Goal: Complete application form: Complete application form

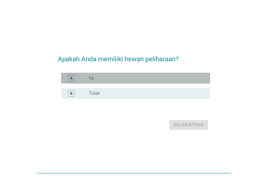
click at [136, 77] on div "radio_button_unchecked Ya" at bounding box center [145, 78] width 113 height 5
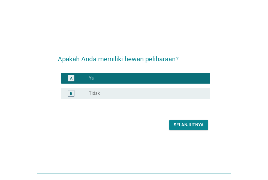
click at [196, 125] on div "Selanjutnya" at bounding box center [189, 125] width 30 height 7
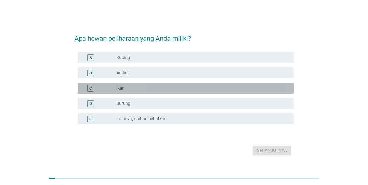
click at [153, 90] on div "radio_button_unchecked Ikan" at bounding box center [200, 87] width 168 height 5
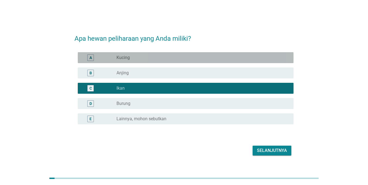
click at [164, 57] on div "radio_button_unchecked Kucing" at bounding box center [200, 57] width 168 height 5
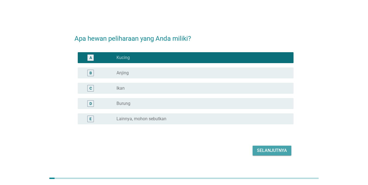
click at [268, 151] on div "Selanjutnya" at bounding box center [272, 150] width 30 height 7
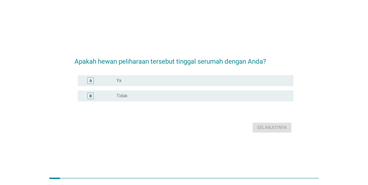
click at [185, 77] on div "radio_button_unchecked Ya" at bounding box center [202, 80] width 173 height 7
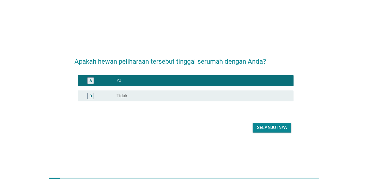
click at [268, 124] on div "Selanjutnya" at bounding box center [272, 127] width 30 height 7
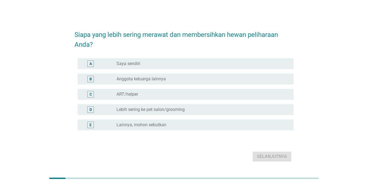
click at [200, 64] on div "radio_button_unchecked Saya sendiri" at bounding box center [200, 63] width 168 height 5
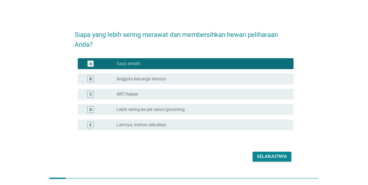
click at [192, 82] on div "radio_button_unchecked Anggota keluarga lainnya" at bounding box center [202, 79] width 173 height 7
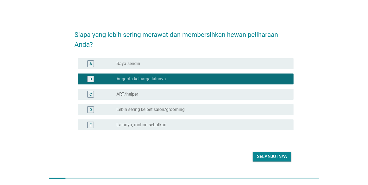
click at [192, 62] on div "radio_button_unchecked Saya sendiri" at bounding box center [200, 63] width 168 height 5
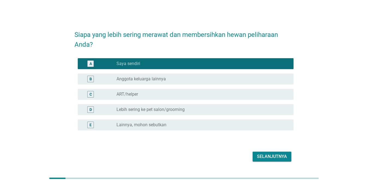
click at [265, 158] on div "Selanjutnya" at bounding box center [272, 156] width 30 height 7
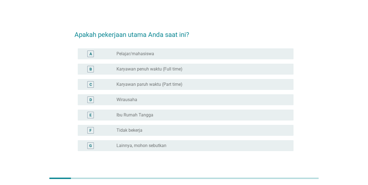
click at [185, 70] on div "radio_button_unchecked Karyawan penuh waktu (Full time)" at bounding box center [200, 68] width 168 height 5
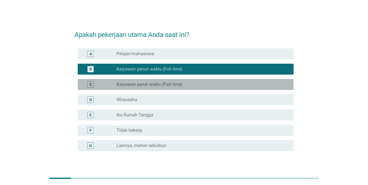
click at [174, 85] on label "Karyawan paruh waktu (Part time)" at bounding box center [149, 84] width 66 height 5
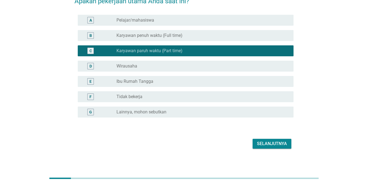
scroll to position [36, 0]
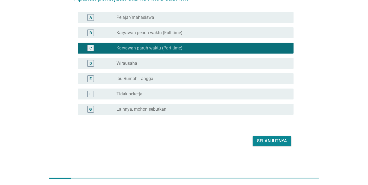
click at [268, 142] on div "Selanjutnya" at bounding box center [272, 140] width 30 height 7
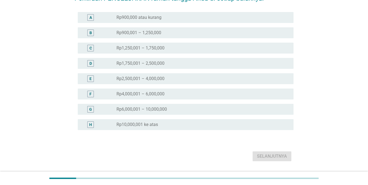
scroll to position [0, 0]
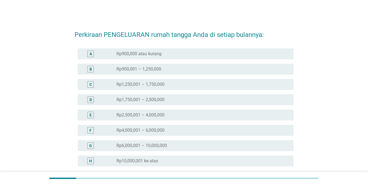
click at [156, 146] on label "Rp6,000,001 – 10,000,000" at bounding box center [141, 145] width 50 height 5
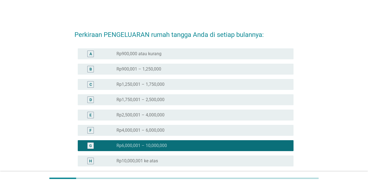
scroll to position [52, 0]
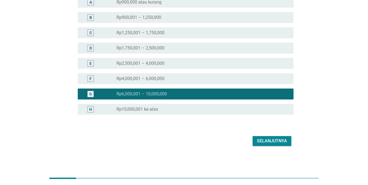
click at [268, 141] on div "Selanjutnya" at bounding box center [272, 140] width 30 height 7
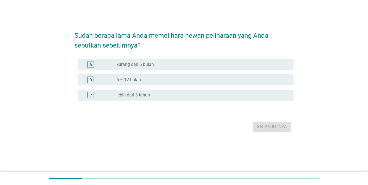
scroll to position [0, 0]
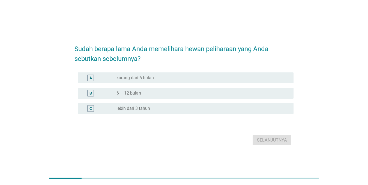
click at [162, 97] on div "B radio_button_unchecked 6 – 12 bulan" at bounding box center [186, 93] width 216 height 11
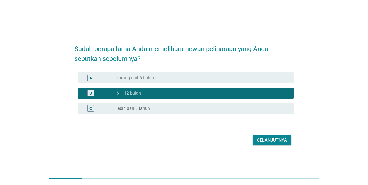
click at [239, 108] on div "radio_button_unchecked lebih dari 3 tahun" at bounding box center [200, 108] width 168 height 5
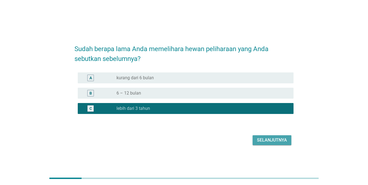
click at [268, 137] on div "Selanjutnya" at bounding box center [272, 140] width 30 height 7
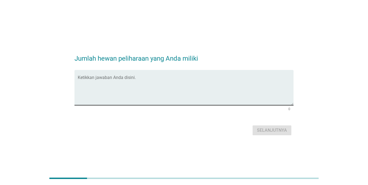
click at [206, 93] on textarea "Ketikkan jawaban Anda disini." at bounding box center [186, 90] width 216 height 29
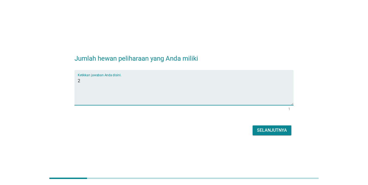
type textarea "2"
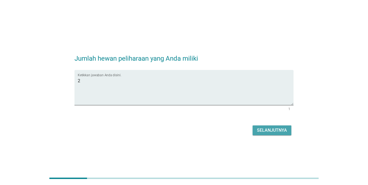
click at [268, 130] on div "Selanjutnya" at bounding box center [272, 130] width 30 height 7
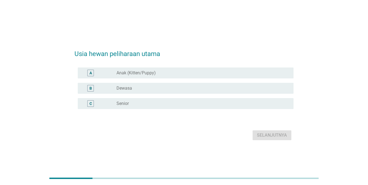
click at [179, 72] on div "radio_button_unchecked Anak (Kitten/Puppy)" at bounding box center [200, 72] width 168 height 5
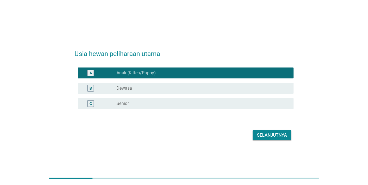
click at [224, 90] on div "radio_button_unchecked Dewasa" at bounding box center [200, 87] width 168 height 5
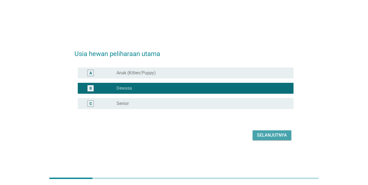
click at [268, 135] on div "Selanjutnya" at bounding box center [272, 135] width 30 height 7
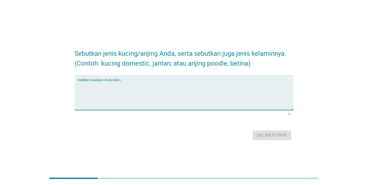
click at [220, 86] on textarea "Ketikkan jawaban Anda disini." at bounding box center [186, 95] width 216 height 29
type textarea "kucing domestic"
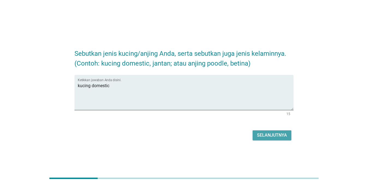
click at [268, 131] on button "Selanjutnya" at bounding box center [272, 135] width 39 height 10
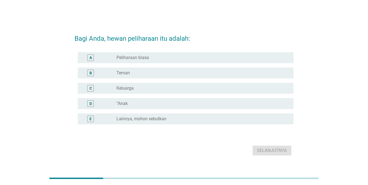
click at [169, 72] on div "radio_button_unchecked Teman" at bounding box center [200, 72] width 168 height 5
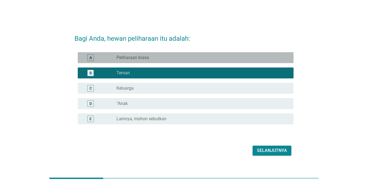
click at [175, 59] on div "radio_button_unchecked Peliharaan biasa" at bounding box center [200, 57] width 168 height 5
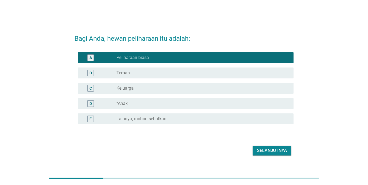
click at [163, 75] on div "radio_button_unchecked Teman" at bounding box center [200, 72] width 168 height 5
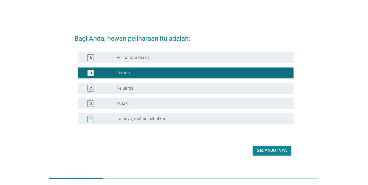
click at [262, 151] on div "Selanjutnya" at bounding box center [272, 150] width 30 height 7
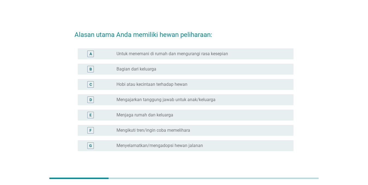
click at [190, 85] on div "radio_button_unchecked Hobi atau kecintaan terhadap hewan" at bounding box center [200, 84] width 168 height 5
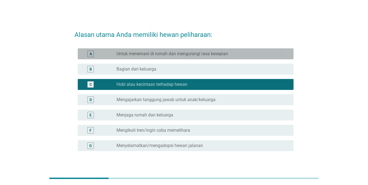
click at [204, 55] on label "Untuk menemani di rumah dan mengurangi rasa kesepian" at bounding box center [172, 53] width 112 height 5
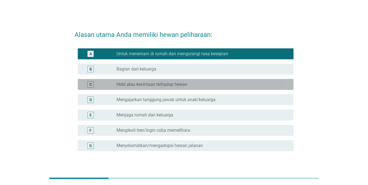
click at [196, 89] on div "C radio_button_unchecked Hobi atau kecintaan terhadap hewan" at bounding box center [186, 84] width 216 height 11
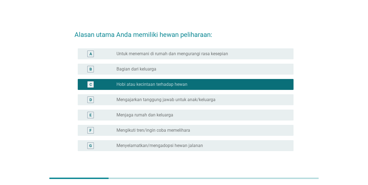
scroll to position [36, 0]
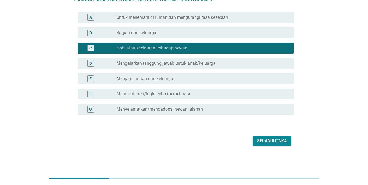
click at [268, 141] on div "Selanjutnya" at bounding box center [272, 140] width 30 height 7
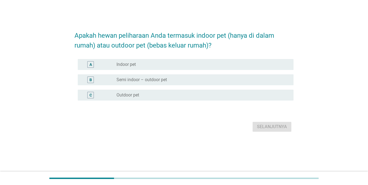
scroll to position [0, 0]
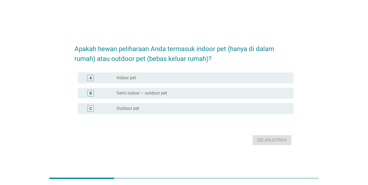
click at [177, 93] on div "radio_button_unchecked Semi indoor – outdoor pet" at bounding box center [200, 92] width 168 height 5
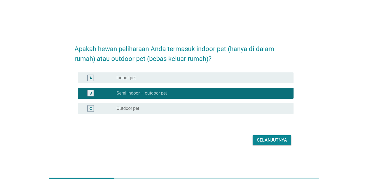
click at [163, 108] on div "radio_button_unchecked Outdoor pet" at bounding box center [200, 108] width 168 height 5
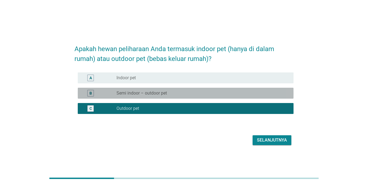
click at [248, 95] on div "radio_button_unchecked Semi indoor – outdoor pet" at bounding box center [200, 92] width 168 height 5
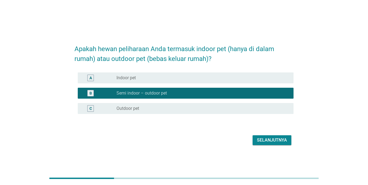
click at [268, 142] on div "Selanjutnya" at bounding box center [272, 140] width 30 height 7
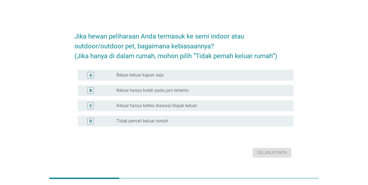
click at [205, 91] on div "radio_button_unchecked Keluar hanya boleh pada jam tertentu" at bounding box center [200, 90] width 168 height 5
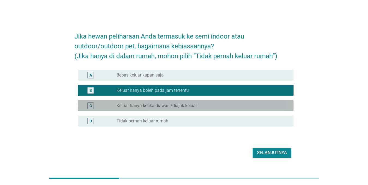
click at [202, 104] on div "radio_button_unchecked Keluar hanya ketika diawasi/diajak keluar" at bounding box center [200, 105] width 168 height 5
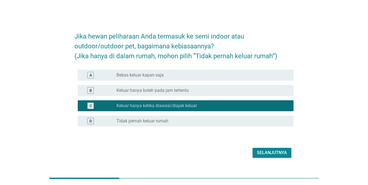
click at [267, 152] on div "Selanjutnya" at bounding box center [272, 152] width 30 height 7
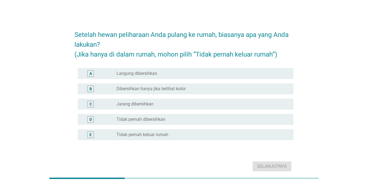
click at [187, 75] on div "radio_button_unchecked Langung dibersihkan" at bounding box center [200, 73] width 168 height 5
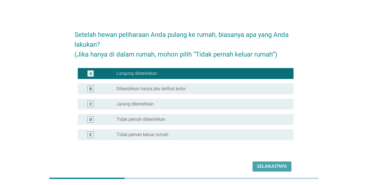
click at [268, 168] on div "Selanjutnya" at bounding box center [272, 166] width 30 height 7
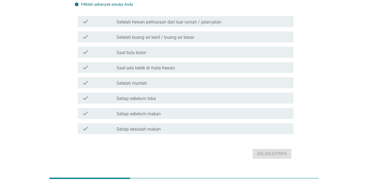
scroll to position [41, 0]
click at [144, 38] on label "Setelah buang air kecil / buang air besar" at bounding box center [155, 36] width 78 height 5
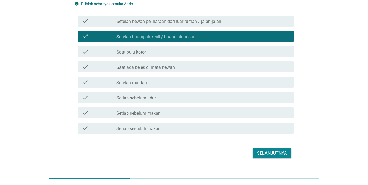
click at [162, 20] on label "Setelah hewan peliharaan dari luar rumah / jalan-jalan" at bounding box center [168, 21] width 105 height 5
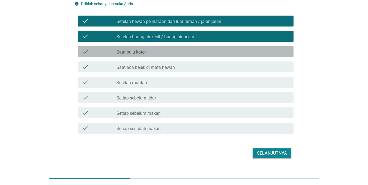
click at [170, 51] on div "check_box_outline_blank Saat bulu kotor" at bounding box center [202, 51] width 173 height 7
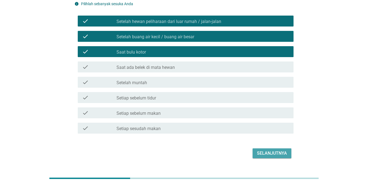
click at [262, 151] on div "Selanjutnya" at bounding box center [272, 153] width 30 height 7
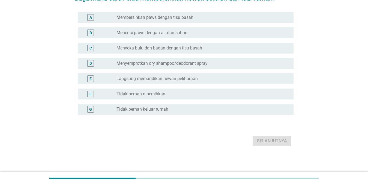
scroll to position [0, 0]
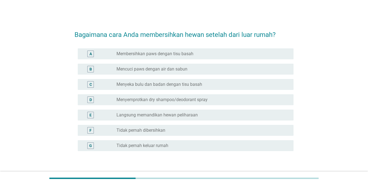
click at [208, 86] on div "radio_button_unchecked Menyeka bulu dan badan dengan tisu basah" at bounding box center [200, 84] width 168 height 5
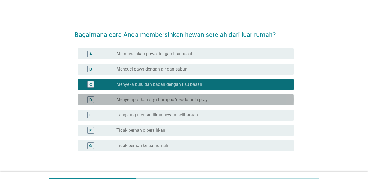
click at [194, 98] on label "Menyemprotkan dry shampoo/deodorant spray" at bounding box center [161, 99] width 91 height 5
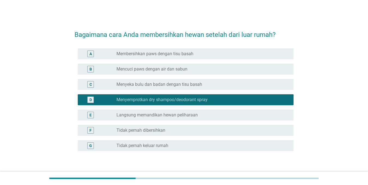
click at [189, 111] on div "E radio_button_unchecked Langsung memandikan hewan peliharaan" at bounding box center [186, 114] width 216 height 11
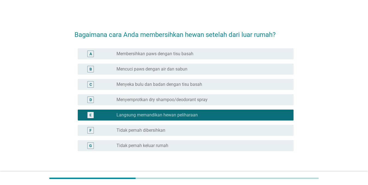
scroll to position [36, 0]
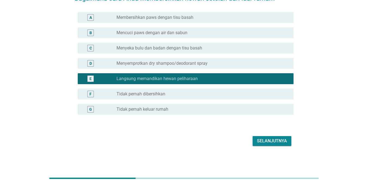
click at [268, 139] on div "Selanjutnya" at bounding box center [272, 140] width 30 height 7
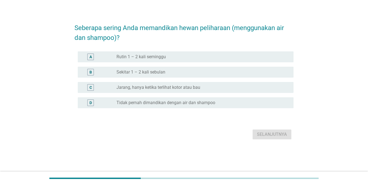
scroll to position [0, 0]
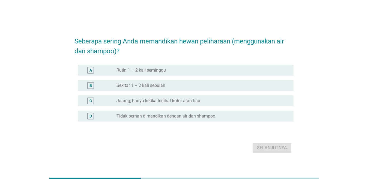
click at [170, 73] on div "radio_button_unchecked Rutin 1 – 2 kali seminggu" at bounding box center [200, 69] width 168 height 5
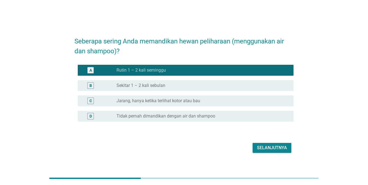
click at [265, 149] on div "Selanjutnya" at bounding box center [272, 147] width 30 height 7
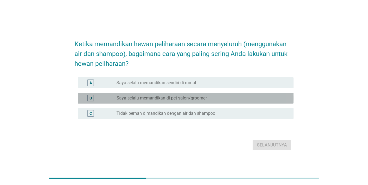
click at [214, 98] on div "radio_button_unchecked Saya selalu memandikan di pet salon/groomer" at bounding box center [200, 97] width 168 height 5
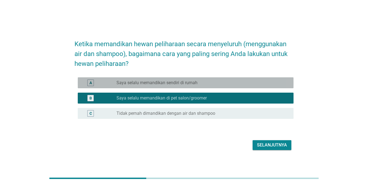
click at [212, 83] on div "radio_button_unchecked Saya selalu memandikan sendiri di rumah" at bounding box center [200, 82] width 168 height 5
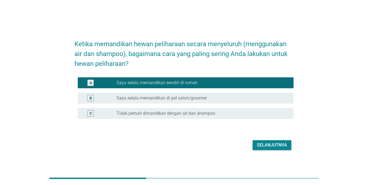
click at [268, 145] on div "Selanjutnya" at bounding box center [272, 145] width 30 height 7
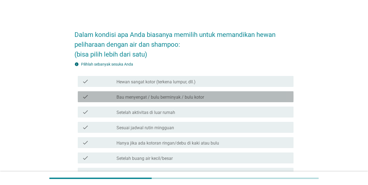
click at [169, 100] on div "check check_box_outline_blank Bau menyengat / bulu berminyak / bulu kotor" at bounding box center [186, 96] width 216 height 11
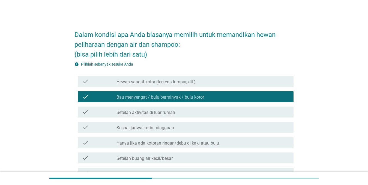
click at [188, 81] on label "Hewan sangat kotor (terkena lumpur, dll.)" at bounding box center [155, 81] width 79 height 5
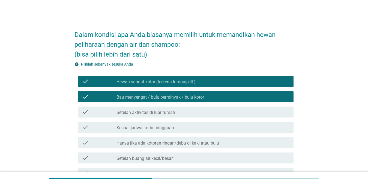
click at [188, 81] on label "Hewan sangat kotor (terkena lumpur, dll.)" at bounding box center [155, 81] width 79 height 5
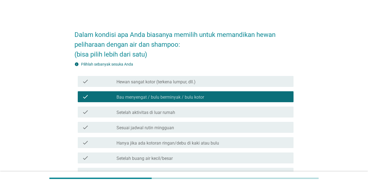
click at [187, 126] on div "check_box_outline_blank Sesuai jadwal rutin mingguan" at bounding box center [202, 127] width 173 height 7
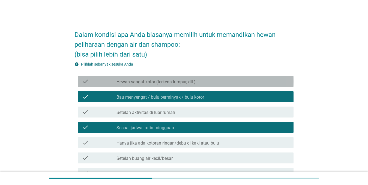
click at [199, 83] on div "check_box_outline_blank Hewan sangat kotor (terkena lumpur, dll.)" at bounding box center [202, 81] width 173 height 7
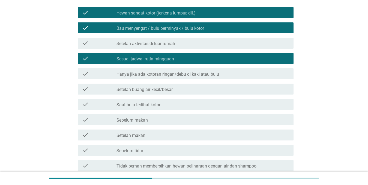
scroll to position [134, 0]
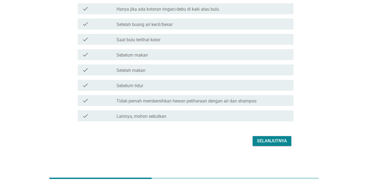
click at [268, 142] on div "Selanjutnya" at bounding box center [272, 140] width 30 height 7
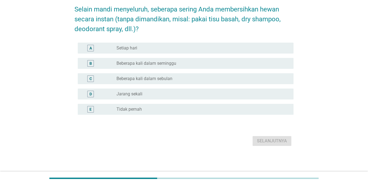
scroll to position [0, 0]
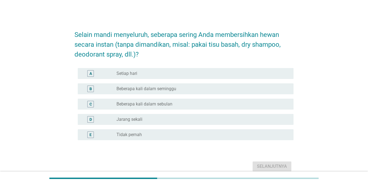
click at [172, 103] on label "Beberapa kali dalam sebulan" at bounding box center [144, 103] width 56 height 5
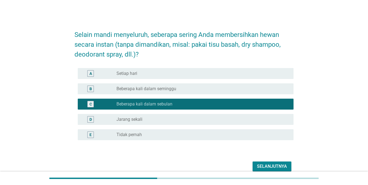
click at [268, 35] on div "Selain mandi menyeluruh, seberapa sering Anda membersihkan hewan secara instan …" at bounding box center [184, 98] width 342 height 157
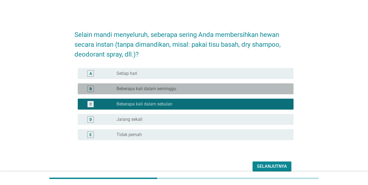
click at [183, 88] on div "radio_button_unchecked Beberapa kali dalam seminggu" at bounding box center [200, 88] width 168 height 5
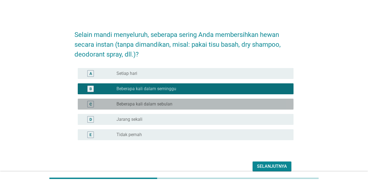
click at [175, 104] on div "radio_button_unchecked Beberapa kali dalam sebulan" at bounding box center [200, 103] width 168 height 5
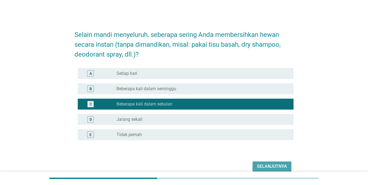
click at [268, 165] on div "Selanjutnya" at bounding box center [272, 166] width 30 height 7
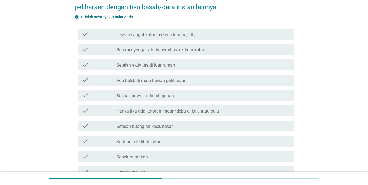
scroll to position [61, 0]
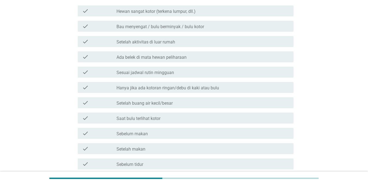
click at [205, 55] on div "check_box_outline_blank Ada belek di mata hewan peliharaan" at bounding box center [202, 56] width 173 height 7
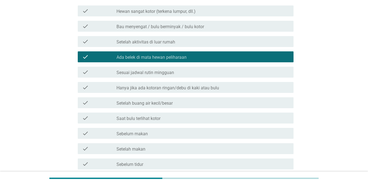
click at [188, 72] on div "check_box_outline_blank Sesuai jadwal rutin mingguan" at bounding box center [202, 72] width 173 height 7
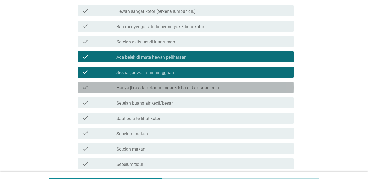
click at [184, 89] on label "Hanya jika ada kotoran ringan/debu di kaki atau bulu" at bounding box center [167, 87] width 103 height 5
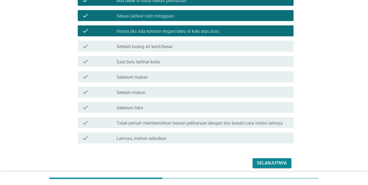
scroll to position [139, 0]
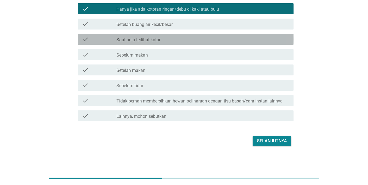
click at [172, 40] on div "check_box_outline_blank Saat bulu terlihat kotor" at bounding box center [202, 39] width 173 height 7
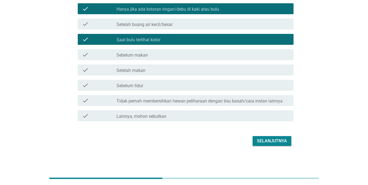
click at [268, 139] on div "Selanjutnya" at bounding box center [272, 140] width 30 height 7
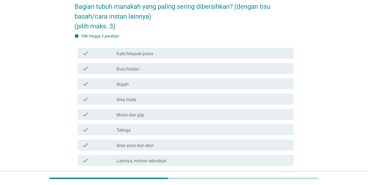
scroll to position [29, 0]
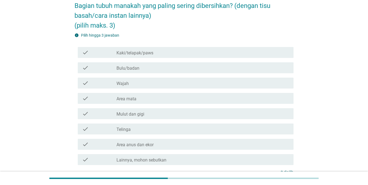
click at [164, 69] on div "check_box_outline_blank Bulu/badan" at bounding box center [202, 67] width 173 height 7
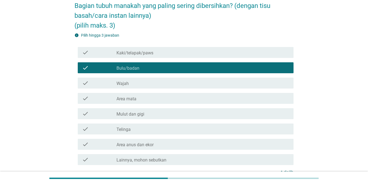
click at [149, 84] on div "check_box_outline_blank Wajah" at bounding box center [202, 83] width 173 height 7
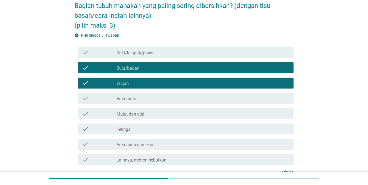
click at [160, 110] on div "check_box_outline_blank Mulut dan gigi" at bounding box center [202, 113] width 173 height 7
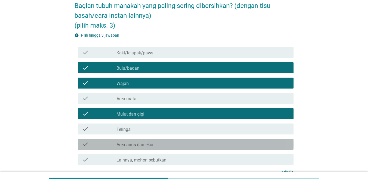
click at [146, 143] on label "Area anus dan ekor" at bounding box center [134, 144] width 37 height 5
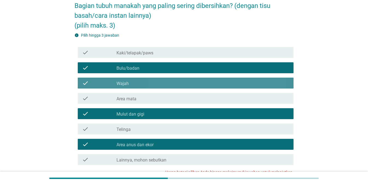
click at [155, 85] on div "check_box_outline_blank Wajah" at bounding box center [202, 83] width 173 height 7
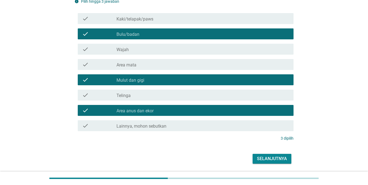
scroll to position [80, 0]
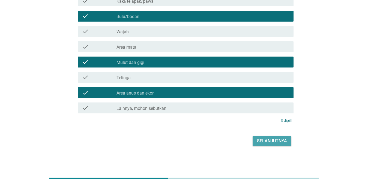
click at [268, 140] on div "Selanjutnya" at bounding box center [272, 140] width 30 height 7
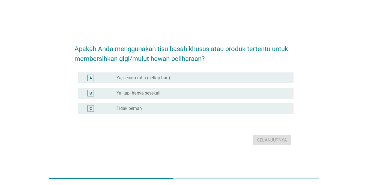
click at [191, 78] on div "radio_button_unchecked Ya, secara rutin (setiap hari)" at bounding box center [200, 77] width 168 height 5
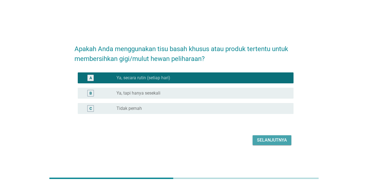
click at [268, 143] on div "Selanjutnya" at bounding box center [272, 140] width 30 height 7
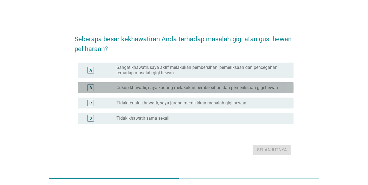
click at [197, 91] on div "B radio_button_unchecked Cukup khawatir, saya kadang melakukan pembersihan dan …" at bounding box center [186, 87] width 216 height 11
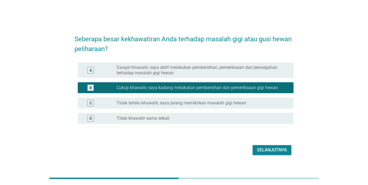
click at [268, 149] on div "Selanjutnya" at bounding box center [272, 149] width 30 height 7
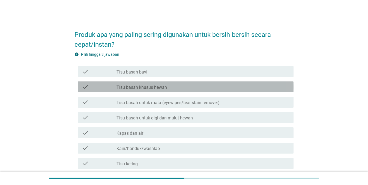
click at [175, 86] on div "check_box_outline_blank Tisu basah khusus hewan" at bounding box center [202, 86] width 173 height 7
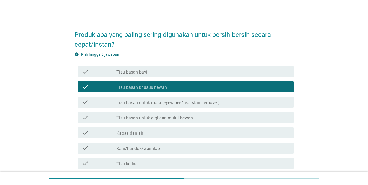
click at [163, 102] on label "Tisu basah untuk mata (eyewipes/tear stain remover)" at bounding box center [167, 102] width 103 height 5
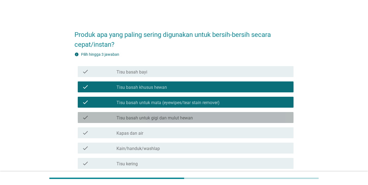
click at [174, 117] on label "Tisu basah untuk gigi dan mulut hewan" at bounding box center [154, 117] width 76 height 5
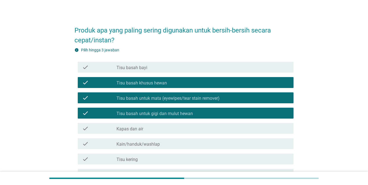
scroll to position [102, 0]
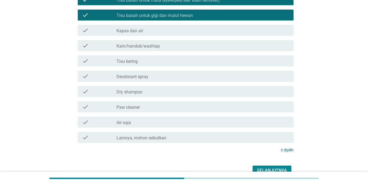
click at [268, 167] on div "Selanjutnya" at bounding box center [272, 170] width 30 height 7
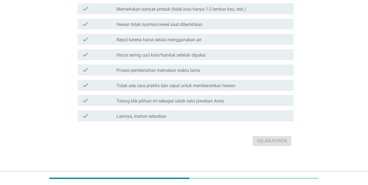
scroll to position [0, 0]
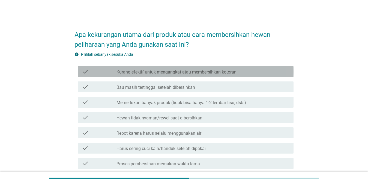
click at [194, 73] on label "Kurang efektif untuk mengangkat atau membersihkan kotoran" at bounding box center [176, 71] width 120 height 5
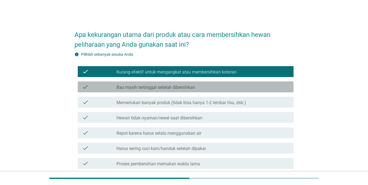
click at [183, 91] on div "check check_box_outline_blank Bau masih tertinggal setelah dibersihkan" at bounding box center [186, 86] width 216 height 11
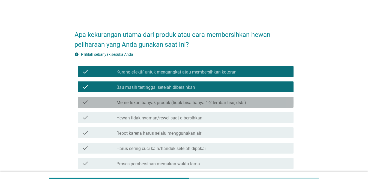
click at [175, 104] on label "Memerlukan banyak produk (tidak bisa hanya 1-2 lembar tisu, dsb.)" at bounding box center [181, 102] width 130 height 5
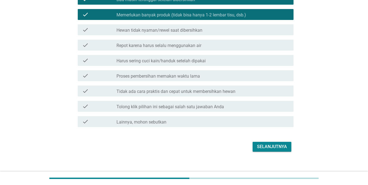
scroll to position [93, 0]
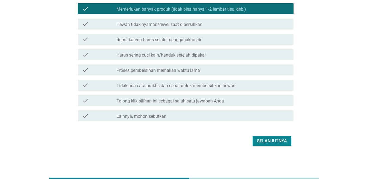
click at [268, 139] on div "Selanjutnya" at bounding box center [272, 140] width 30 height 7
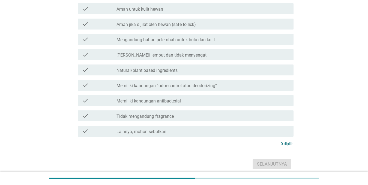
scroll to position [0, 0]
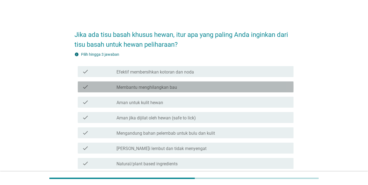
click at [185, 85] on div "check_box_outline_blank Membantu menghilangkan bau" at bounding box center [202, 86] width 173 height 7
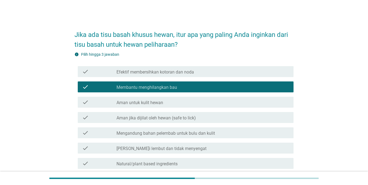
click at [202, 70] on div "check_box_outline_blank Efektif membersihkan kotoran dan noda" at bounding box center [202, 71] width 173 height 7
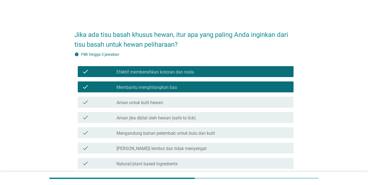
click at [180, 116] on label "Aman jika dijilat oleh hewan (safe to lick)" at bounding box center [155, 117] width 79 height 5
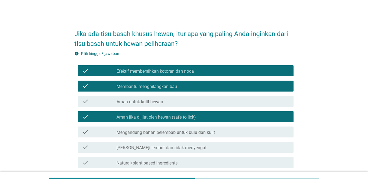
scroll to position [99, 0]
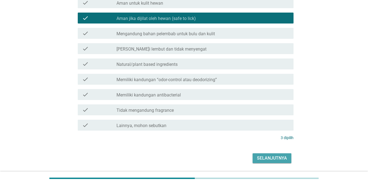
click at [268, 161] on div "Selanjutnya" at bounding box center [272, 158] width 30 height 7
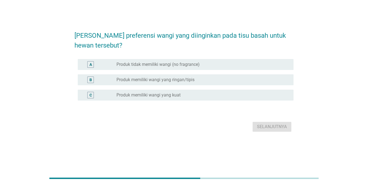
scroll to position [0, 0]
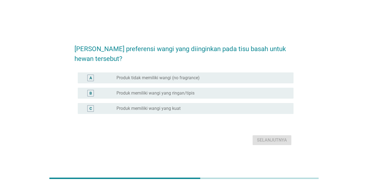
click at [172, 81] on div "A radio_button_unchecked Produk tidak memiliki wangi (no fragrance)" at bounding box center [186, 77] width 216 height 11
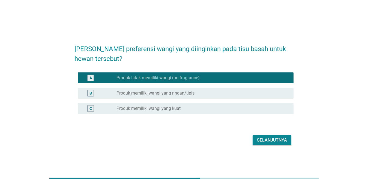
click at [264, 141] on div "Selanjutnya" at bounding box center [272, 140] width 30 height 7
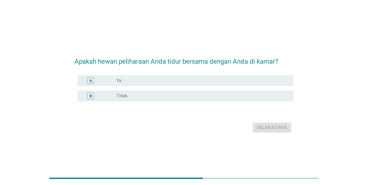
click at [193, 78] on div "radio_button_unchecked Ya" at bounding box center [200, 80] width 168 height 5
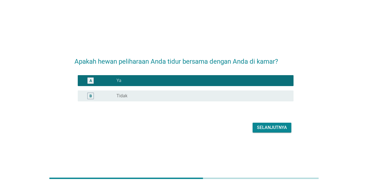
click at [172, 94] on div "radio_button_unchecked Tidak" at bounding box center [200, 95] width 168 height 5
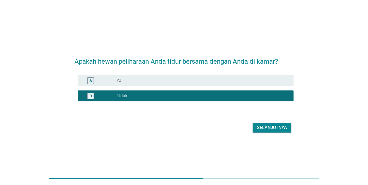
click at [268, 130] on div "Selanjutnya" at bounding box center [272, 127] width 30 height 7
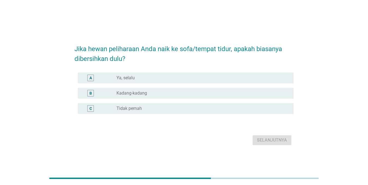
click at [185, 76] on div "radio_button_unchecked Ya, selalu" at bounding box center [200, 77] width 168 height 5
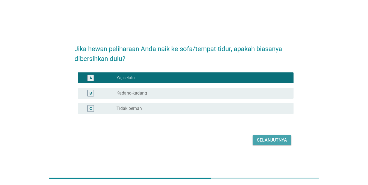
click at [268, 139] on div "Selanjutnya" at bounding box center [272, 140] width 30 height 7
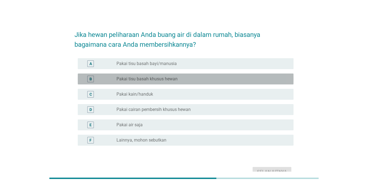
click at [181, 79] on div "radio_button_unchecked Pakai tisu basah khusus hewan" at bounding box center [200, 78] width 168 height 5
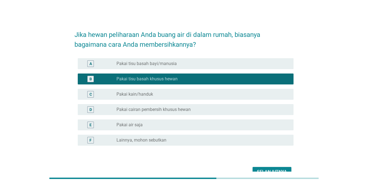
click at [163, 97] on div "radio_button_unchecked Pakai kain/handuk" at bounding box center [202, 94] width 173 height 7
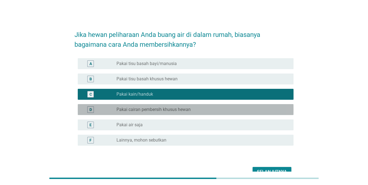
click at [160, 111] on label "Pakai cairan pembersih khusus hewan" at bounding box center [153, 109] width 74 height 5
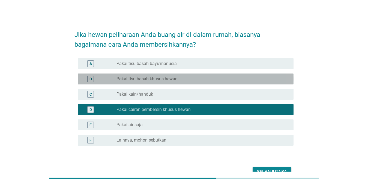
click at [183, 79] on div "radio_button_unchecked Pakai tisu basah khusus hewan" at bounding box center [200, 78] width 168 height 5
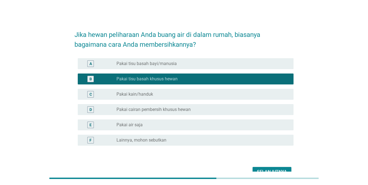
click at [223, 107] on div "radio_button_unchecked Pakai cairan pembersih khusus hewan" at bounding box center [200, 109] width 168 height 5
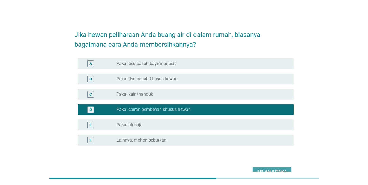
click at [268, 169] on div "Selanjutnya" at bounding box center [272, 171] width 30 height 7
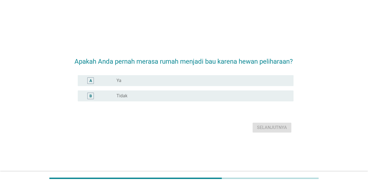
click at [167, 79] on div "radio_button_unchecked Ya" at bounding box center [200, 80] width 168 height 5
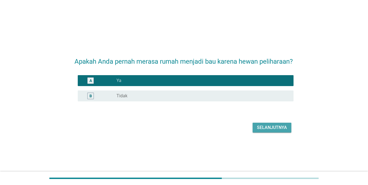
click at [267, 129] on div "Selanjutnya" at bounding box center [272, 127] width 30 height 7
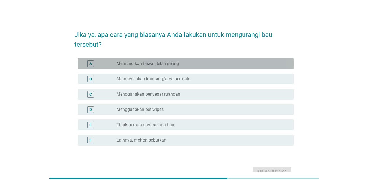
click at [191, 63] on div "radio_button_unchecked Memandikan hewan lebih sering" at bounding box center [200, 63] width 168 height 5
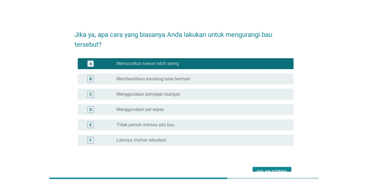
click at [186, 74] on div "B radio_button_unchecked Membersihkan kandang/area bermain" at bounding box center [186, 78] width 216 height 11
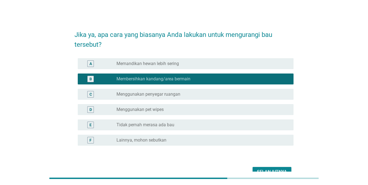
click at [177, 92] on label "Menggunakan penyegar ruangan" at bounding box center [148, 93] width 64 height 5
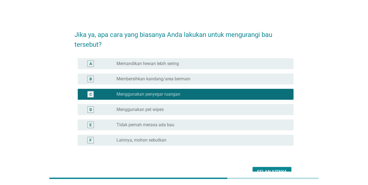
click at [190, 78] on label "Membersihkan kandang/area bermain" at bounding box center [153, 78] width 74 height 5
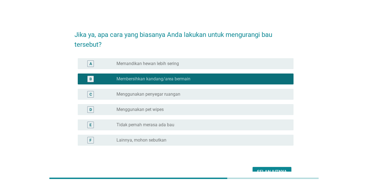
click at [262, 170] on div "Selanjutnya" at bounding box center [272, 171] width 30 height 7
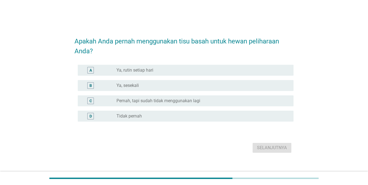
click at [178, 72] on div "radio_button_unchecked Ya, rutin setiap hari" at bounding box center [200, 69] width 168 height 5
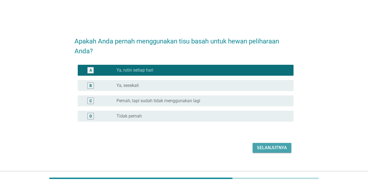
click at [268, 147] on div "Selanjutnya" at bounding box center [272, 147] width 30 height 7
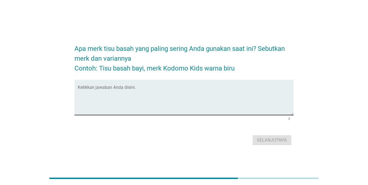
click at [206, 99] on textarea "Ketikkan jawaban Anda disini." at bounding box center [186, 100] width 216 height 29
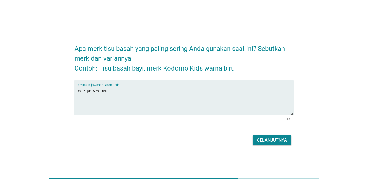
type textarea "volk pets wipes"
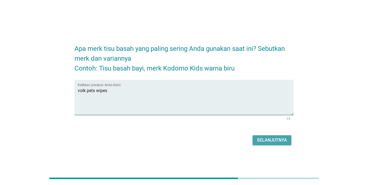
click at [267, 139] on div "Selanjutnya" at bounding box center [272, 140] width 30 height 7
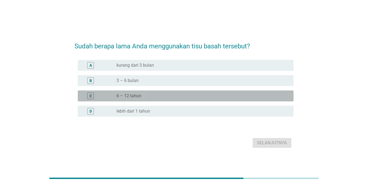
click at [222, 96] on div "radio_button_unchecked 6 – 12 tahun" at bounding box center [200, 95] width 168 height 5
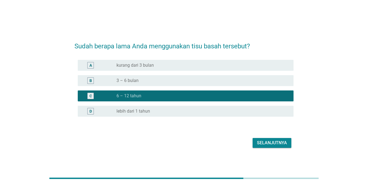
click at [268, 145] on div "Selanjutnya" at bounding box center [272, 142] width 30 height 7
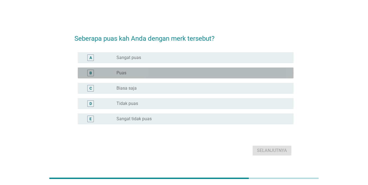
click at [122, 70] on div "radio_button_unchecked Puas" at bounding box center [202, 73] width 173 height 7
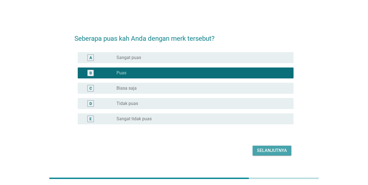
click at [265, 149] on div "Selanjutnya" at bounding box center [272, 150] width 30 height 7
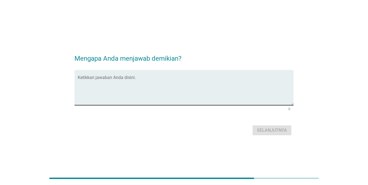
click at [179, 86] on textarea "Ketikkan jawaban Anda disini." at bounding box center [186, 90] width 216 height 29
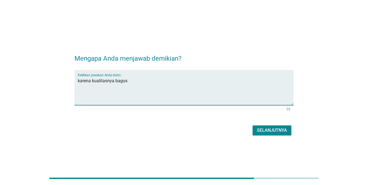
type textarea "karena kualitasnya bagus"
click at [268, 131] on div "Selanjutnya" at bounding box center [272, 130] width 30 height 7
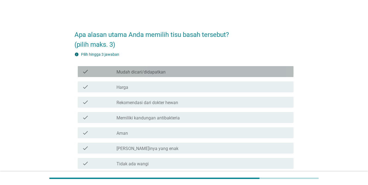
click at [163, 72] on label "Mudah dicari/didapatkan" at bounding box center [140, 71] width 49 height 5
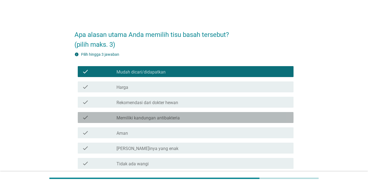
click at [173, 117] on label "Memiliki kandungan antibakteria" at bounding box center [147, 117] width 63 height 5
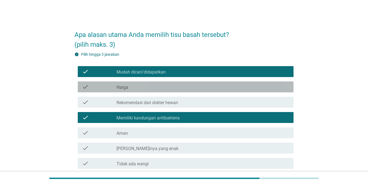
click at [177, 88] on div "check_box_outline_blank Harga" at bounding box center [202, 86] width 173 height 7
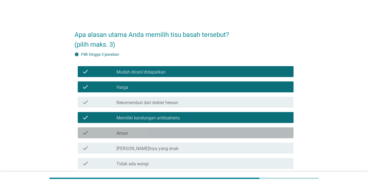
click at [186, 136] on div "check_box_outline_blank Aman" at bounding box center [202, 132] width 173 height 7
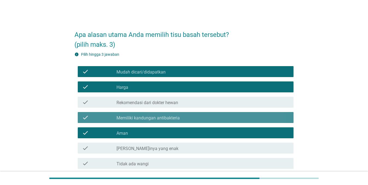
click at [236, 118] on div "check_box Memiliki kandungan antibakteria" at bounding box center [202, 117] width 173 height 7
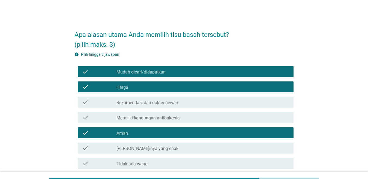
scroll to position [86, 0]
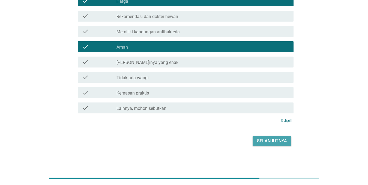
click at [268, 139] on div "Selanjutnya" at bounding box center [272, 140] width 30 height 7
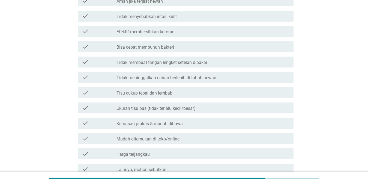
scroll to position [0, 0]
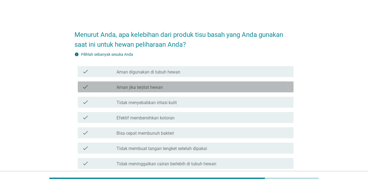
click at [151, 86] on label "Aman jika terjilat hewan" at bounding box center [139, 87] width 46 height 5
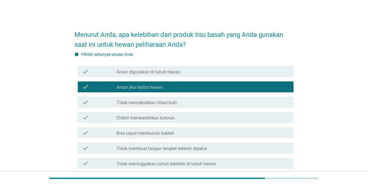
click at [184, 69] on div "check_box_outline_blank Aman digunakan di tubuh hewan" at bounding box center [202, 71] width 173 height 7
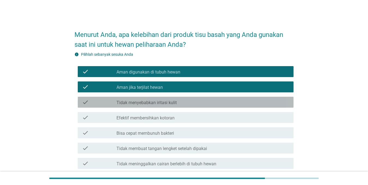
click at [178, 100] on div "check_box_outline_blank Tidak menyebabkan iritasi kulit" at bounding box center [202, 102] width 173 height 7
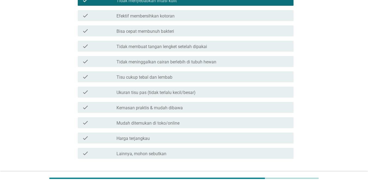
scroll to position [114, 0]
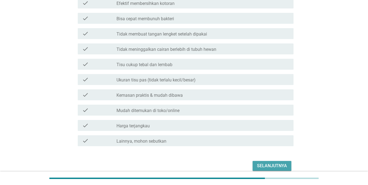
click at [268, 167] on div "Selanjutnya" at bounding box center [272, 165] width 30 height 7
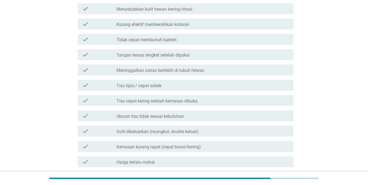
scroll to position [89, 0]
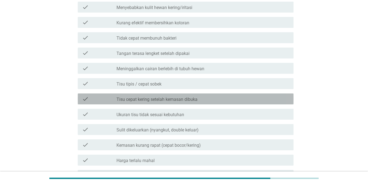
click at [204, 98] on div "check_box_outline_blank Tisu cepat kering setelah kemasan dibuka" at bounding box center [202, 98] width 173 height 7
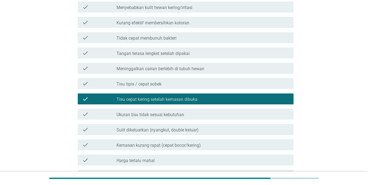
click at [189, 113] on div "check_box_outline_blank Ukuran tisu tidak sesuai kebutuhan" at bounding box center [202, 114] width 173 height 7
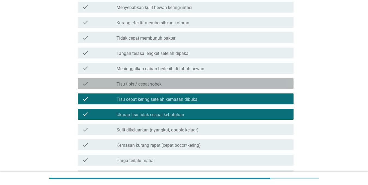
click at [201, 83] on div "check_box_outline_blank Tisu tipis / cepat sobek" at bounding box center [202, 83] width 173 height 7
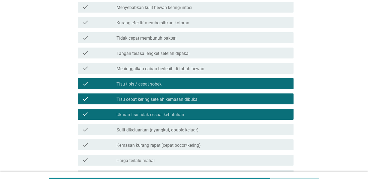
scroll to position [164, 0]
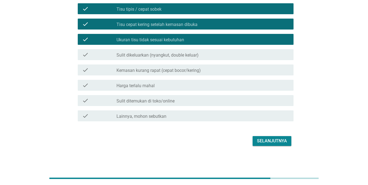
click at [268, 142] on div "Selanjutnya" at bounding box center [272, 140] width 30 height 7
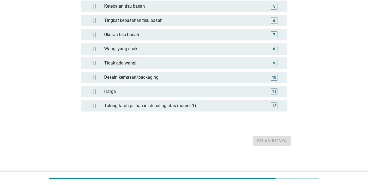
scroll to position [0, 0]
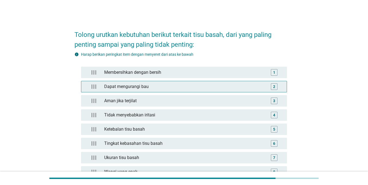
click at [166, 85] on div "Dapat mengurangi bau" at bounding box center [184, 86] width 164 height 11
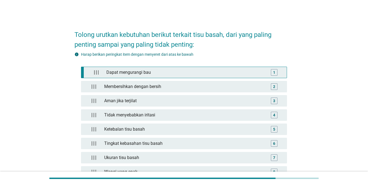
click at [166, 69] on div "Dapat mengurangi bau" at bounding box center [185, 72] width 162 height 11
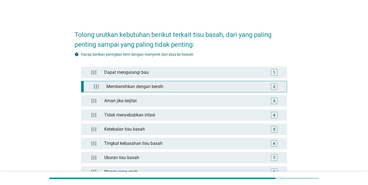
click at [153, 83] on div "Membersihkan dengan bersih" at bounding box center [185, 86] width 162 height 11
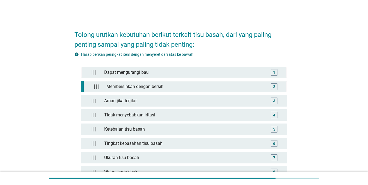
drag, startPoint x: 153, startPoint y: 83, endPoint x: 151, endPoint y: 67, distance: 16.5
click at [152, 67] on div "Dapat mengurangi bau 1 Membersihkan dengan bersih 2 Aman jika terjilat 3 Tidak …" at bounding box center [184, 153] width 206 height 173
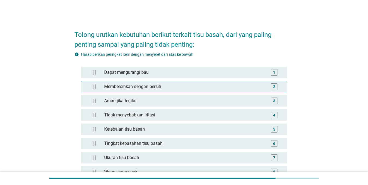
click at [268, 85] on div "2" at bounding box center [274, 86] width 2 height 6
click at [91, 86] on div at bounding box center [94, 86] width 16 height 11
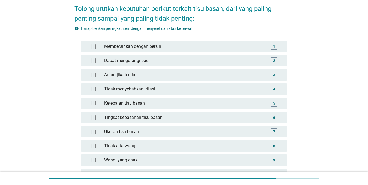
scroll to position [99, 0]
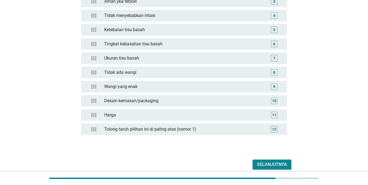
click at [268, 162] on div "Selanjutnya" at bounding box center [272, 164] width 30 height 7
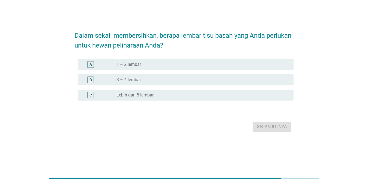
scroll to position [0, 0]
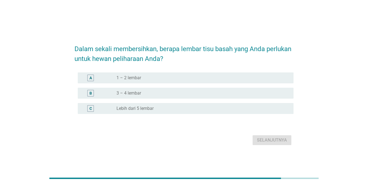
click at [210, 92] on div "radio_button_unchecked 3 – 4 lembar" at bounding box center [200, 92] width 168 height 5
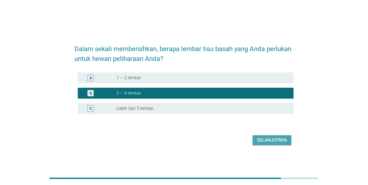
click at [268, 138] on div "Selanjutnya" at bounding box center [272, 140] width 30 height 7
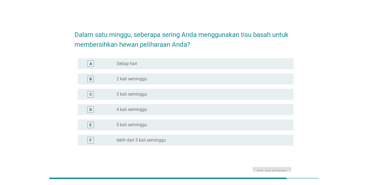
click at [229, 40] on h2 "Dalam satu minggu, seberapa sering Anda menggunakan tisu basah untuk membersihk…" at bounding box center [183, 36] width 219 height 25
click at [173, 64] on div "radio_button_unchecked Setiap hari" at bounding box center [200, 63] width 168 height 5
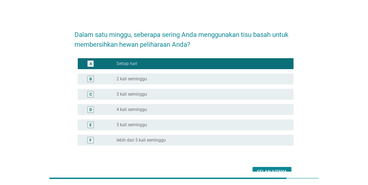
scroll to position [31, 0]
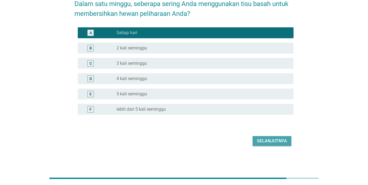
click at [268, 141] on div "Selanjutnya" at bounding box center [272, 140] width 30 height 7
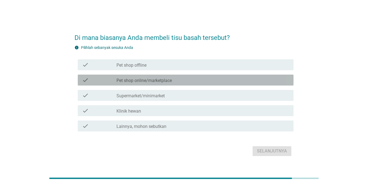
click at [162, 79] on label "Pet shop online/marketplace" at bounding box center [143, 80] width 55 height 5
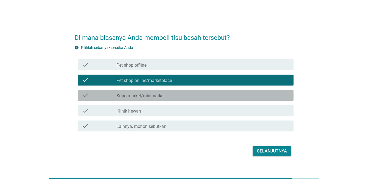
click at [157, 93] on label "Supermarket/minimarket" at bounding box center [140, 95] width 48 height 5
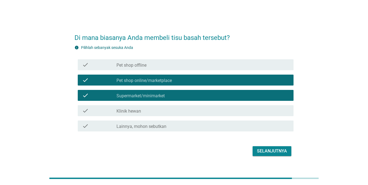
click at [264, 151] on div "Selanjutnya" at bounding box center [272, 151] width 30 height 7
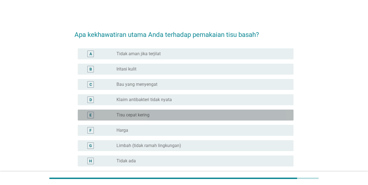
click at [154, 114] on div "radio_button_unchecked Tisu cepat kering" at bounding box center [200, 114] width 168 height 5
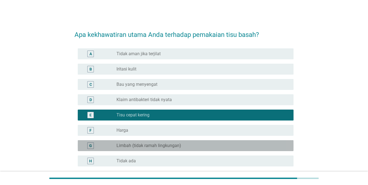
click at [155, 145] on label "Limbah (tidak ramah lingkungan)" at bounding box center [148, 145] width 65 height 5
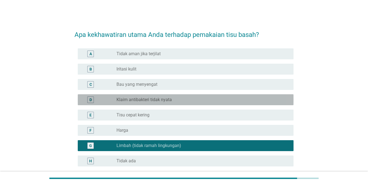
click at [178, 97] on div "radio_button_unchecked Klaim antibakteri tidak nyata" at bounding box center [200, 99] width 168 height 5
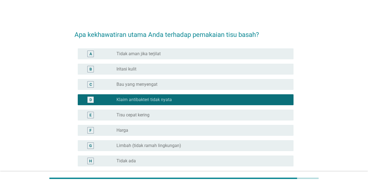
click at [163, 113] on div "radio_button_unchecked Tisu cepat kering" at bounding box center [200, 114] width 168 height 5
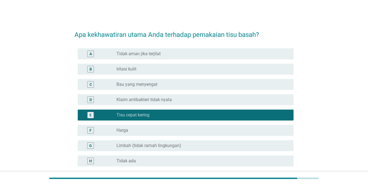
scroll to position [52, 0]
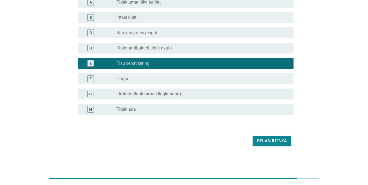
click at [268, 140] on div "Selanjutnya" at bounding box center [272, 140] width 30 height 7
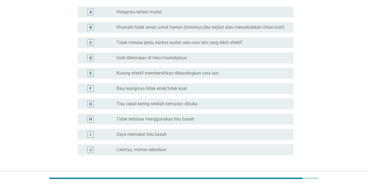
scroll to position [0, 0]
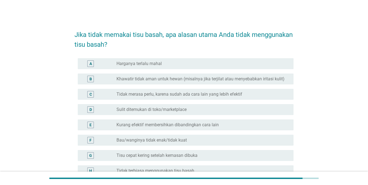
click at [185, 139] on label "Bau/wanginya tidak enak/tidak kuat" at bounding box center [151, 139] width 70 height 5
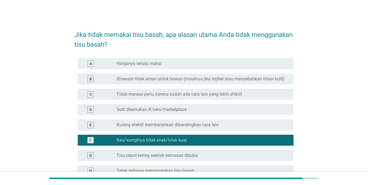
click at [207, 126] on label "Kurang efektif membersihkan dibandingkan cara lain" at bounding box center [167, 124] width 102 height 5
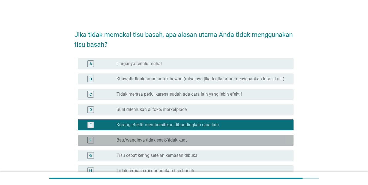
click at [194, 143] on div "F radio_button_unchecked Bau/wanginya tidak enak/tidak kuat" at bounding box center [186, 139] width 216 height 11
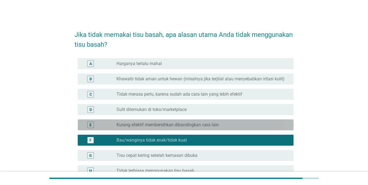
click at [201, 128] on div "E radio_button_unchecked Kurang efektif membersihkan dibandingkan cara lain" at bounding box center [186, 124] width 216 height 11
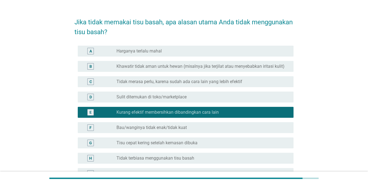
scroll to position [16, 0]
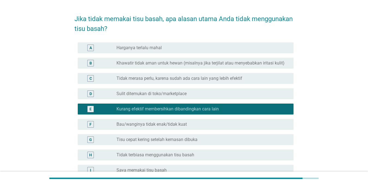
drag, startPoint x: 371, startPoint y: 84, endPoint x: 348, endPoint y: 51, distance: 40.5
click at [268, 51] on div "Jika tidak memakai tisu basah, apa alasan utama Anda tidak menggunakan tisu bas…" at bounding box center [184, 116] width 342 height 224
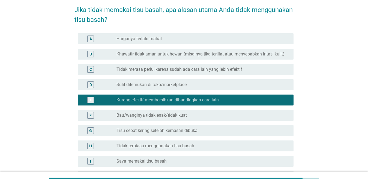
scroll to position [22, 0]
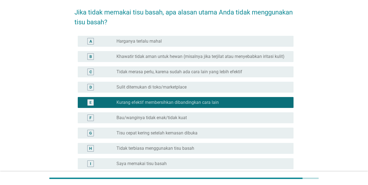
click at [167, 87] on label "Sulit ditemukan di toko/marketplace" at bounding box center [151, 86] width 70 height 5
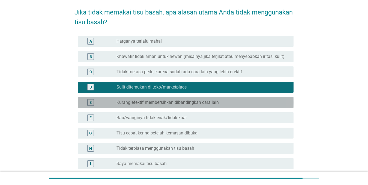
click at [154, 102] on label "Kurang efektif membersihkan dibandingkan cara lain" at bounding box center [167, 102] width 102 height 5
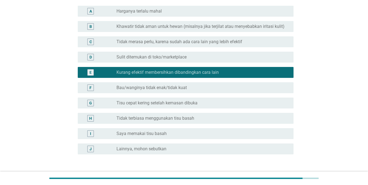
scroll to position [61, 0]
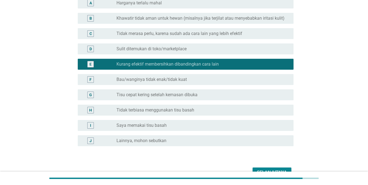
click at [268, 168] on button "Selanjutnya" at bounding box center [272, 172] width 39 height 10
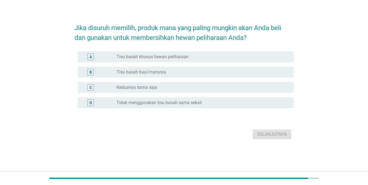
scroll to position [0, 0]
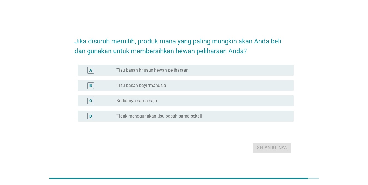
click at [207, 69] on div "radio_button_unchecked Tisu basah khusus hewan peliharaan" at bounding box center [200, 69] width 168 height 5
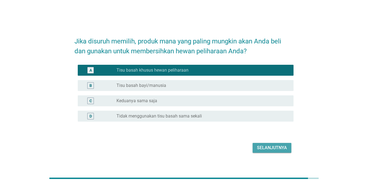
click at [268, 148] on div "Selanjutnya" at bounding box center [272, 147] width 30 height 7
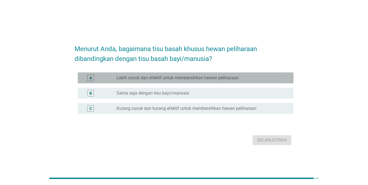
click at [207, 77] on label "Lebih cocok dan efektif untuk membersihkan hewan peliharaan" at bounding box center [177, 77] width 122 height 5
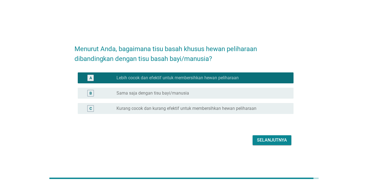
click at [268, 140] on div "Selanjutnya" at bounding box center [272, 140] width 30 height 7
